Goal: Task Accomplishment & Management: Use online tool/utility

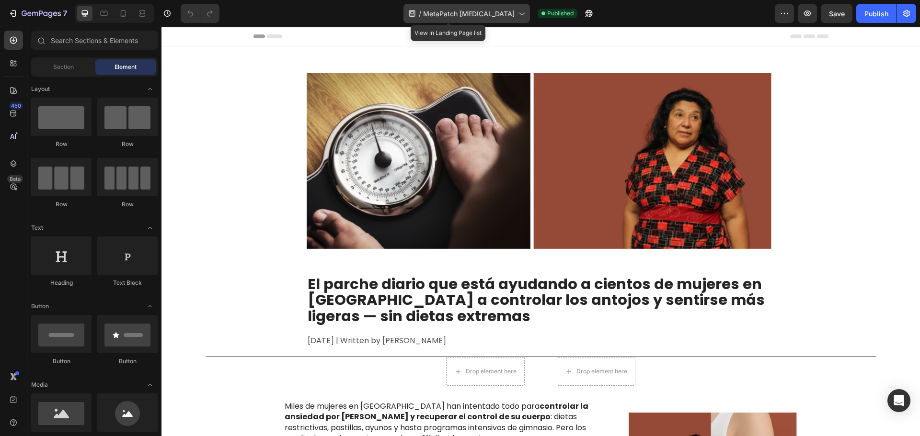
click at [517, 13] on icon at bounding box center [522, 14] width 10 height 10
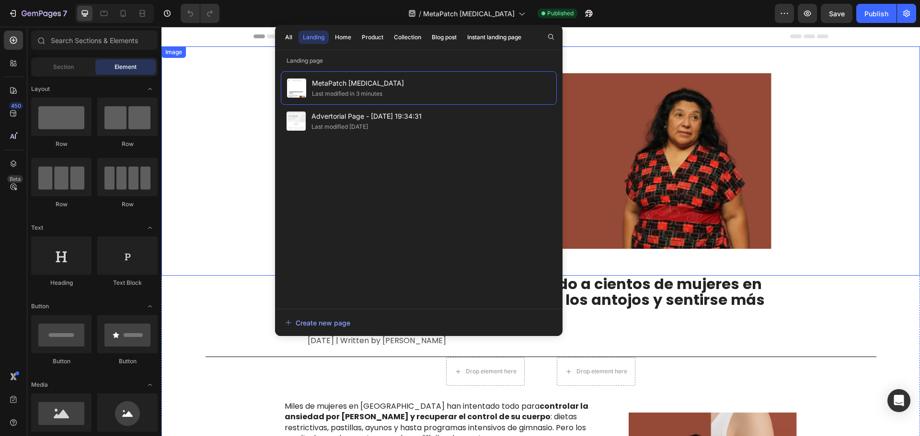
click at [185, 79] on div at bounding box center [540, 161] width 758 height 230
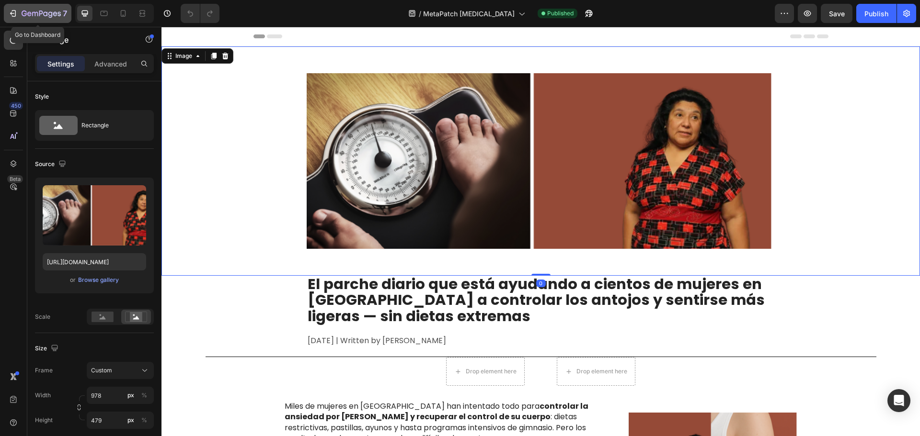
click at [13, 11] on icon "button" at bounding box center [13, 14] width 10 height 10
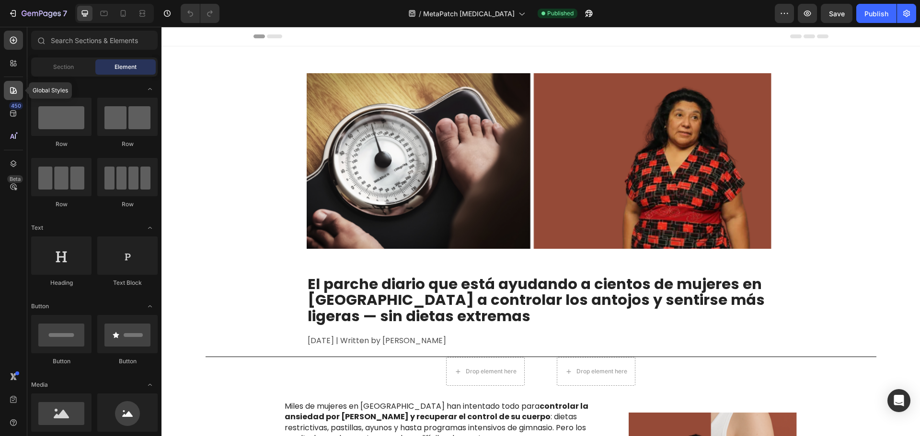
click at [12, 94] on icon at bounding box center [14, 91] width 10 height 10
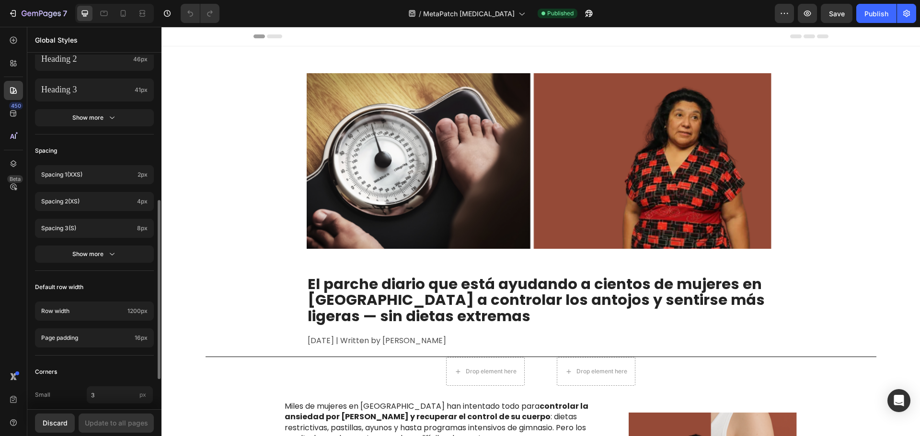
scroll to position [347, 0]
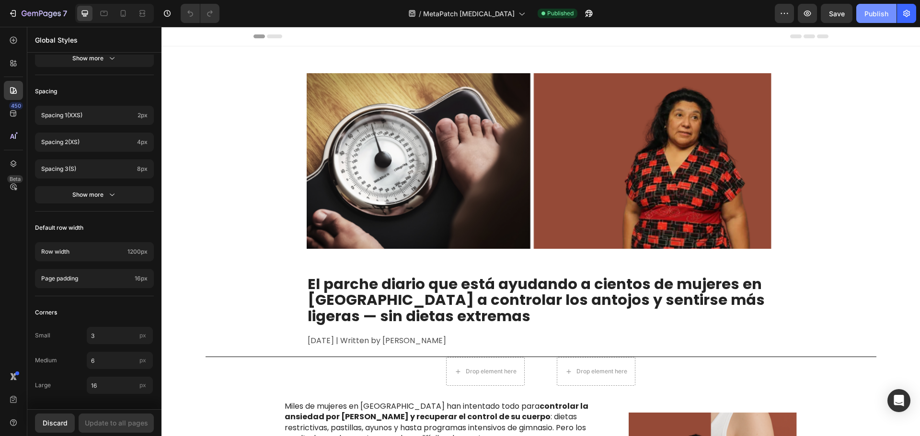
click at [890, 13] on button "Publish" at bounding box center [876, 13] width 40 height 19
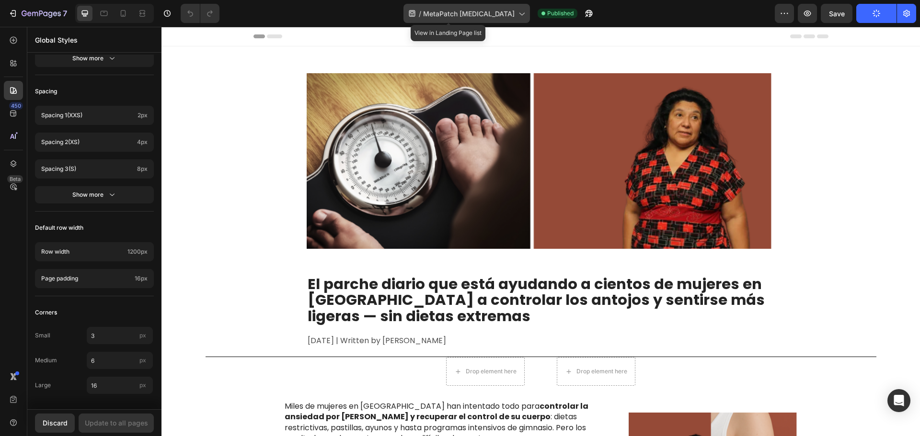
click at [517, 15] on icon at bounding box center [522, 14] width 10 height 10
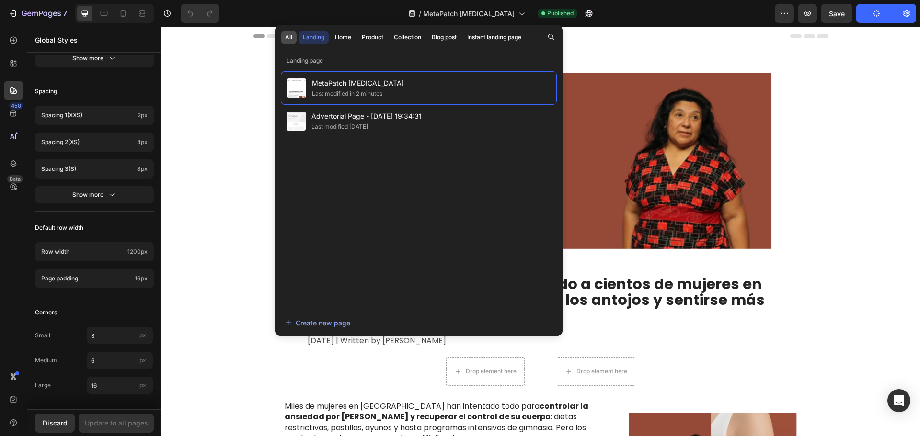
click at [287, 38] on div "All" at bounding box center [288, 37] width 7 height 9
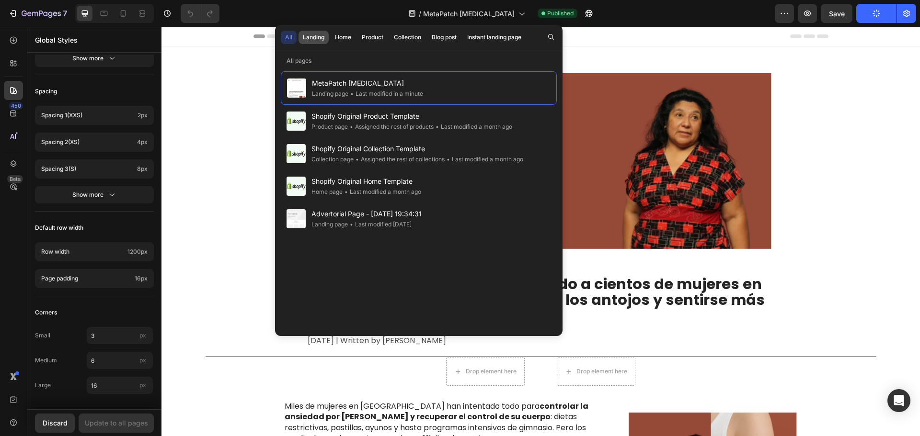
click at [308, 36] on div "Landing" at bounding box center [314, 37] width 22 height 9
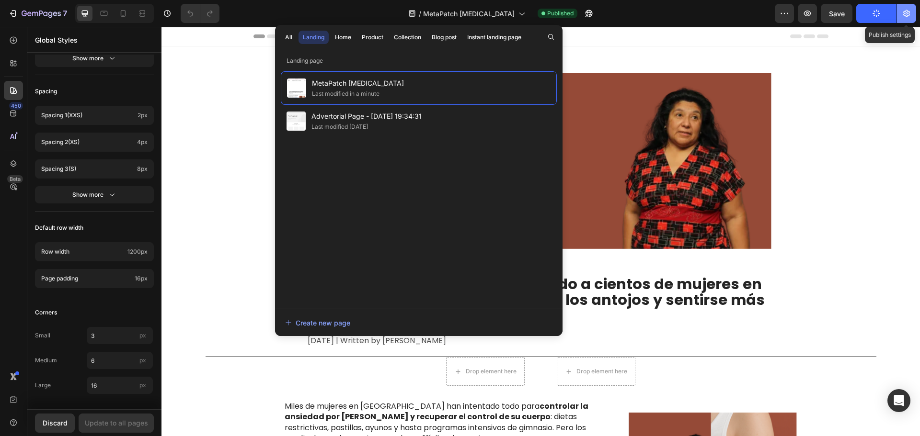
click at [911, 15] on button "button" at bounding box center [906, 13] width 19 height 19
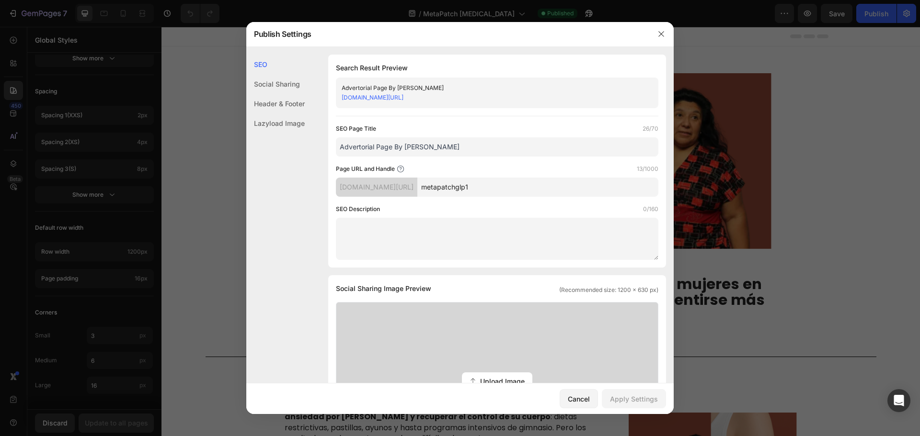
click at [501, 91] on div "Advertorial Page By [PERSON_NAME]" at bounding box center [489, 88] width 295 height 10
click at [416, 149] on input "Advertorial Page By [PERSON_NAME]" at bounding box center [497, 147] width 322 height 19
paste input "[URL][DOMAIN_NAME]"
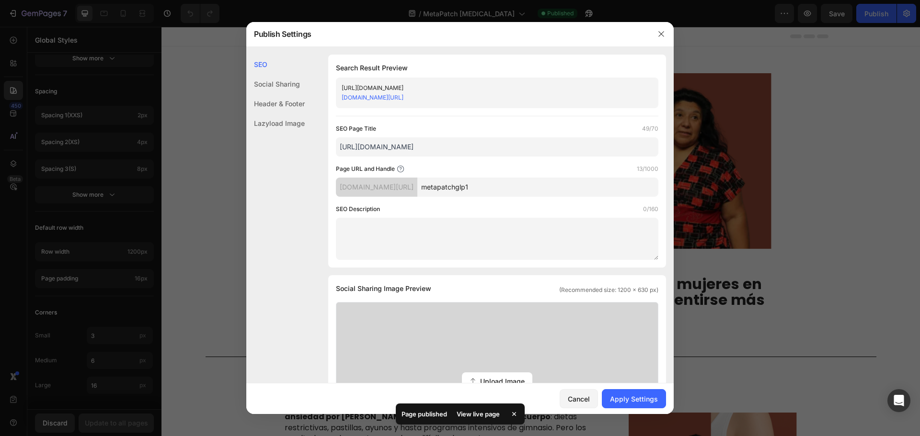
drag, startPoint x: 519, startPoint y: 149, endPoint x: 261, endPoint y: 125, distance: 258.9
click at [254, 129] on div "SEO Social Sharing Header & Footer Lazyload Image SEO Search Result Preview [UR…" at bounding box center [459, 427] width 427 height 745
type input "m"
type input "MetaPatch GLP1"
click at [643, 399] on div "Apply Settings" at bounding box center [634, 399] width 48 height 10
